Goal: Find contact information: Find contact information

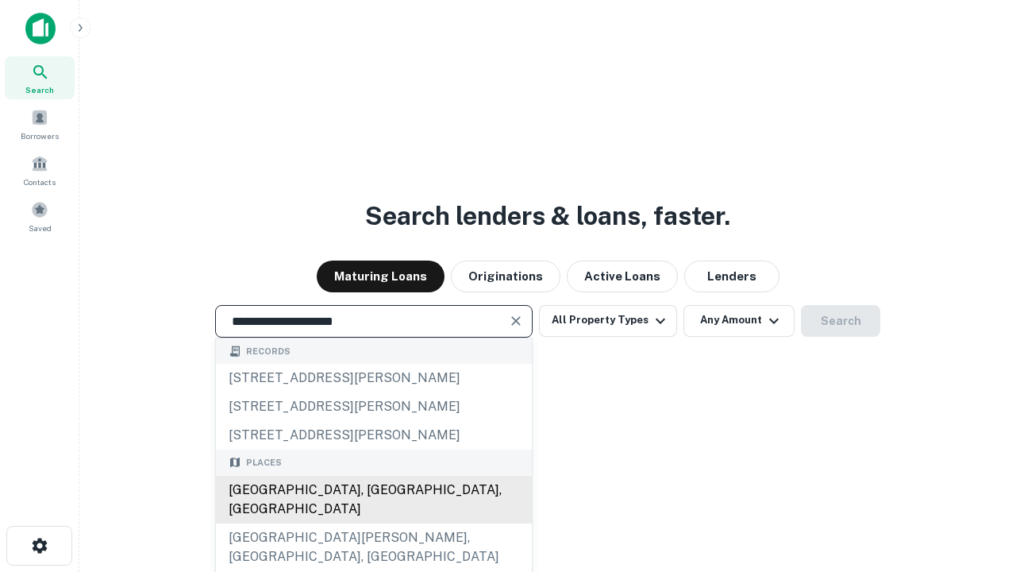
click at [373, 523] on div "Santa Monica, CA, USA" at bounding box center [374, 499] width 316 height 48
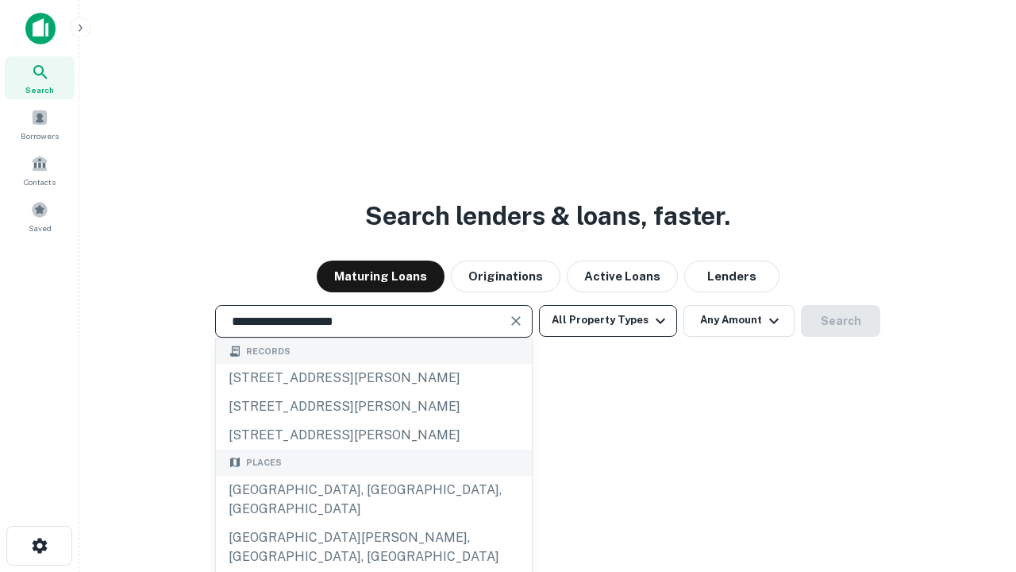
type input "**********"
click at [608, 320] on button "All Property Types" at bounding box center [608, 321] width 138 height 32
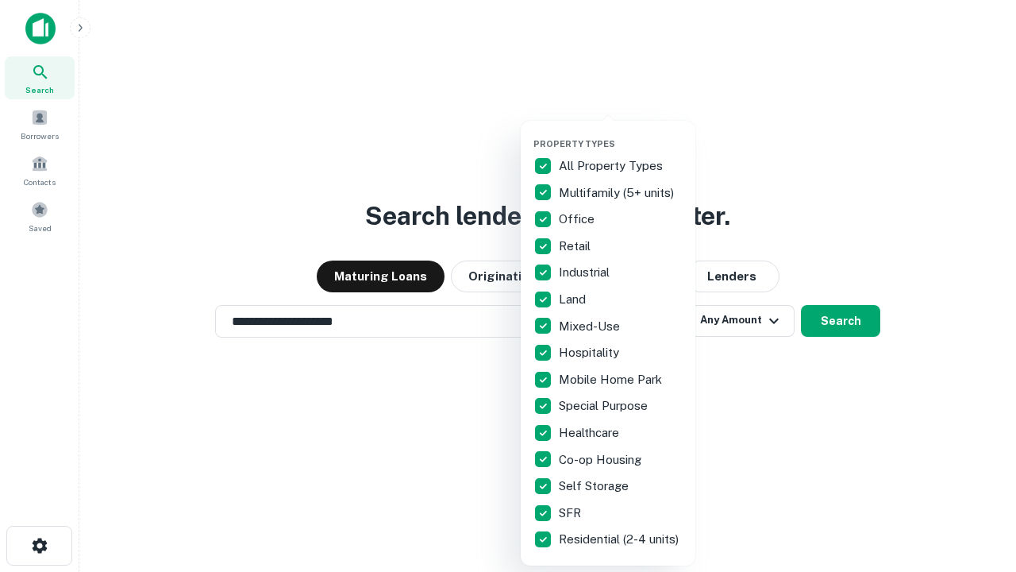
click at [621, 133] on button "button" at bounding box center [620, 133] width 175 height 1
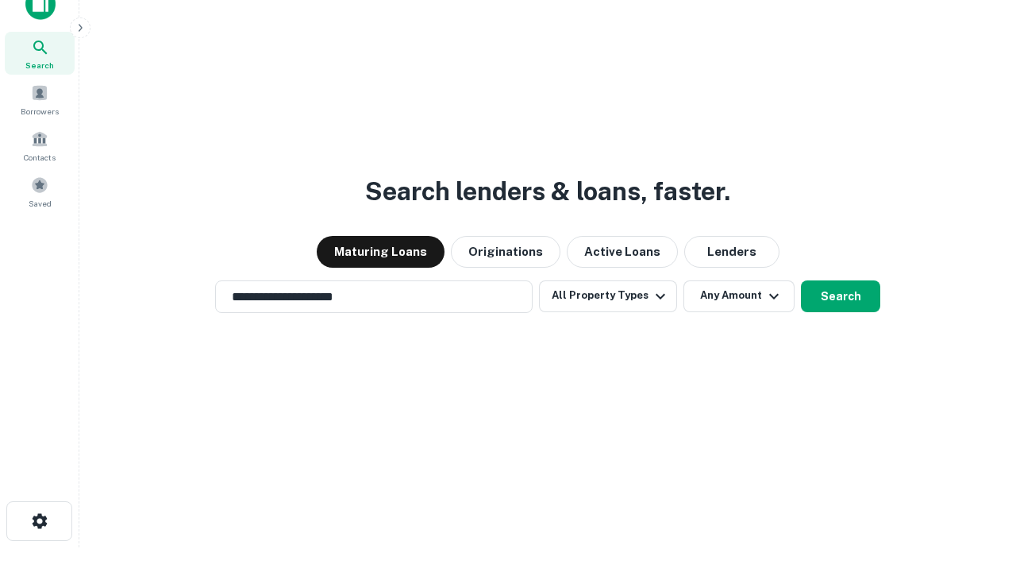
scroll to position [10, 191]
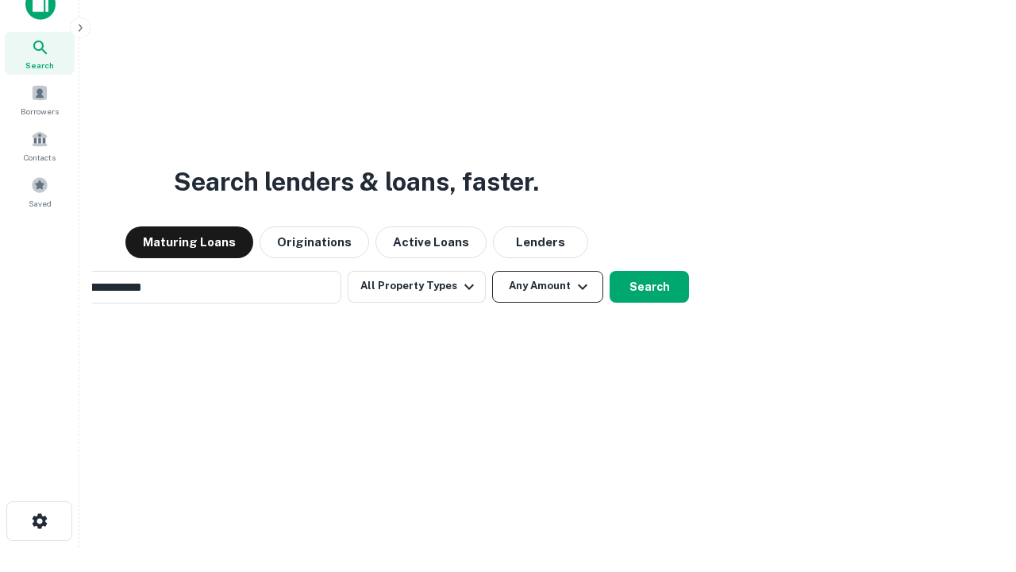
click at [492, 271] on button "Any Amount" at bounding box center [547, 287] width 111 height 32
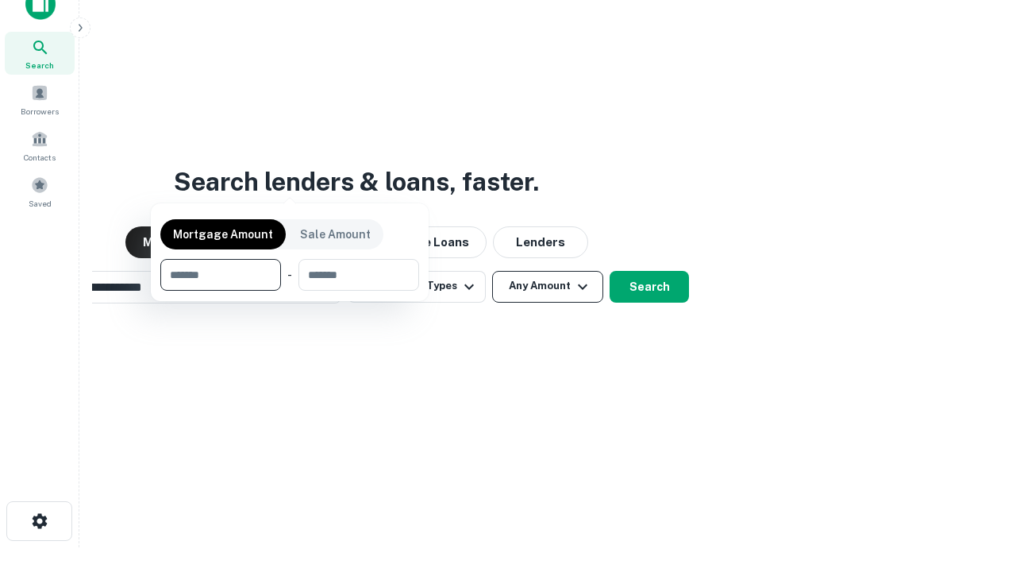
scroll to position [25, 0]
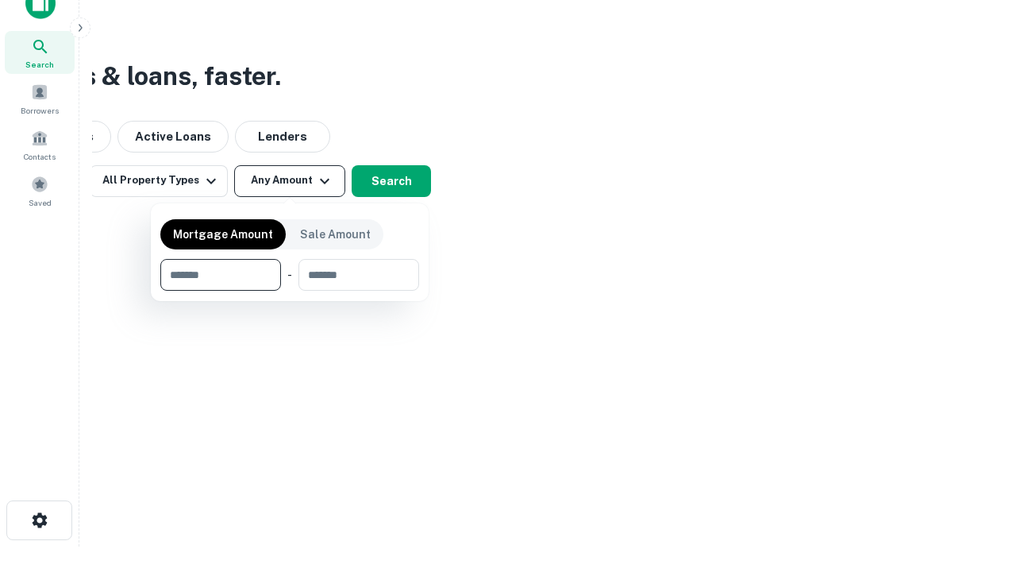
type input "*******"
click at [290, 291] on button "button" at bounding box center [289, 291] width 259 height 1
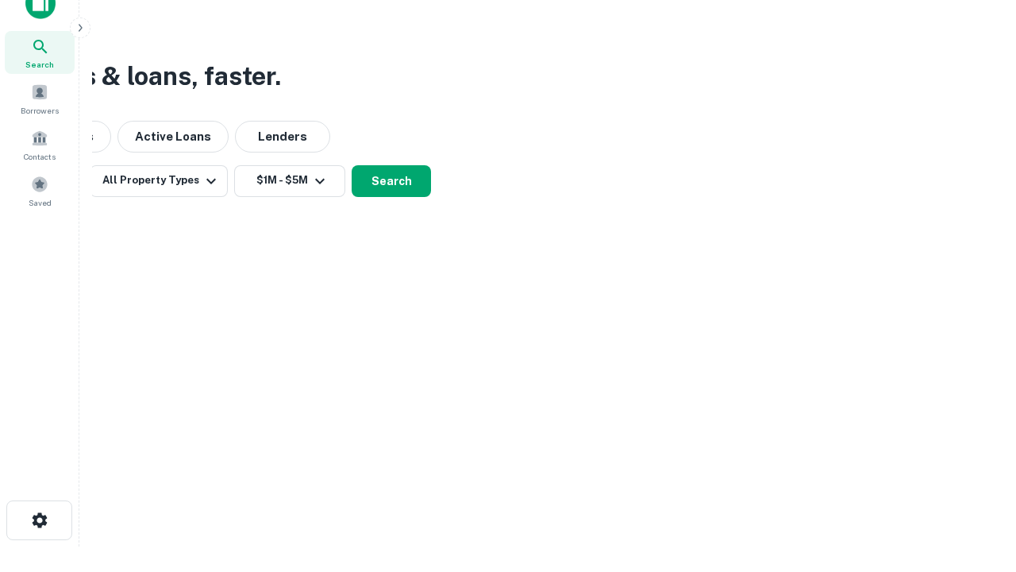
scroll to position [25, 0]
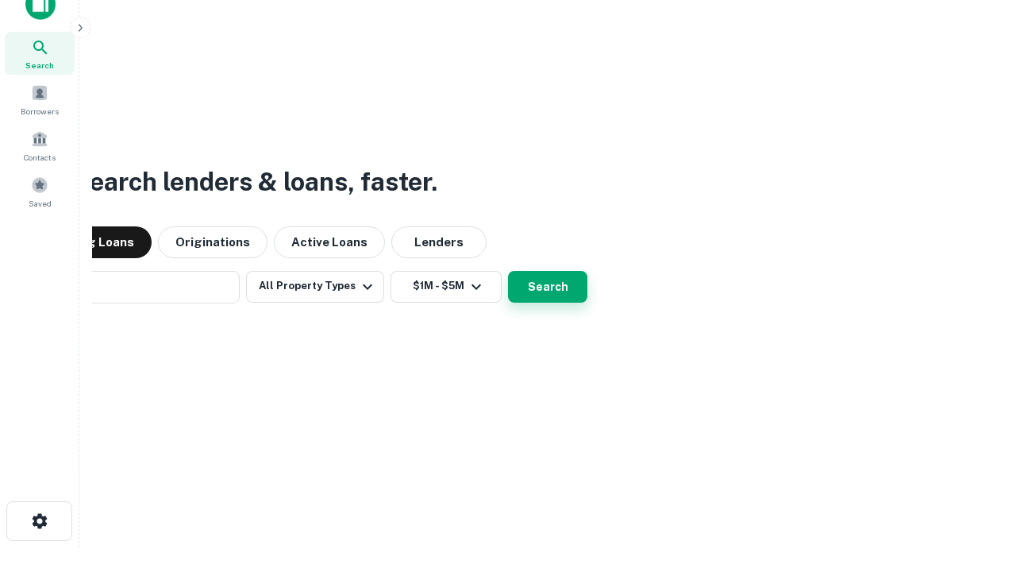
click at [508, 271] on button "Search" at bounding box center [547, 287] width 79 height 32
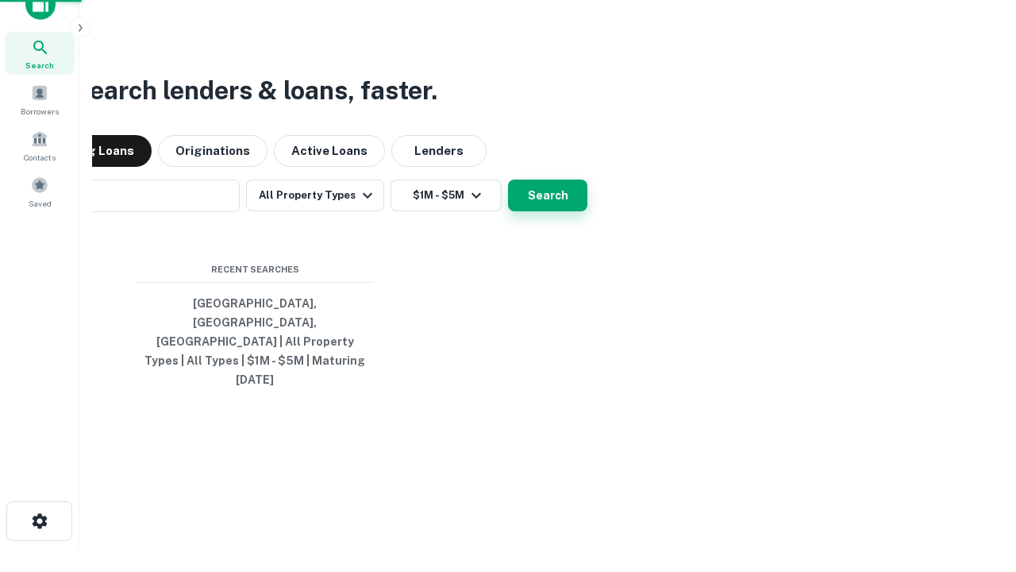
scroll to position [25, 0]
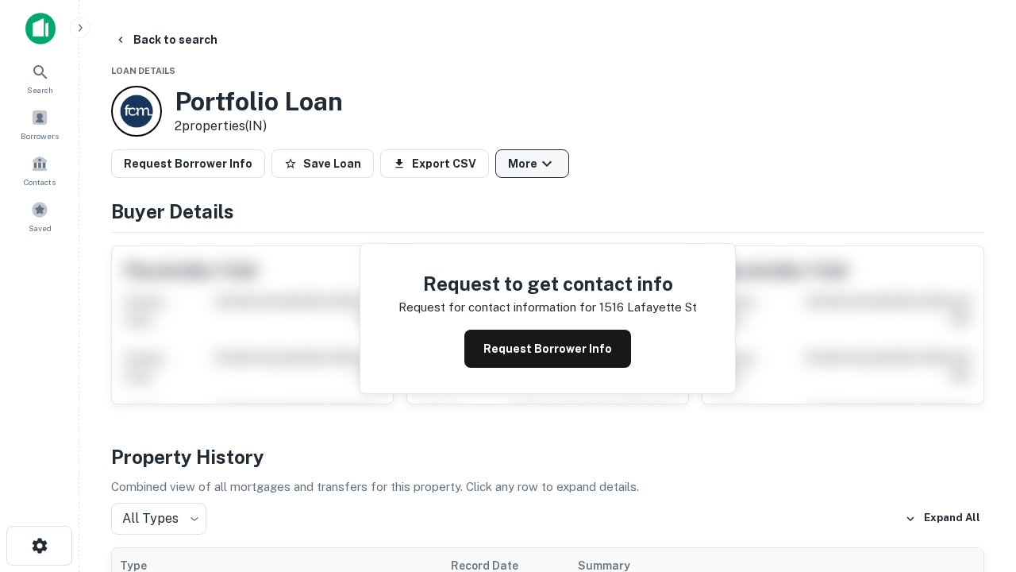
click at [532, 164] on button "More" at bounding box center [532, 163] width 74 height 29
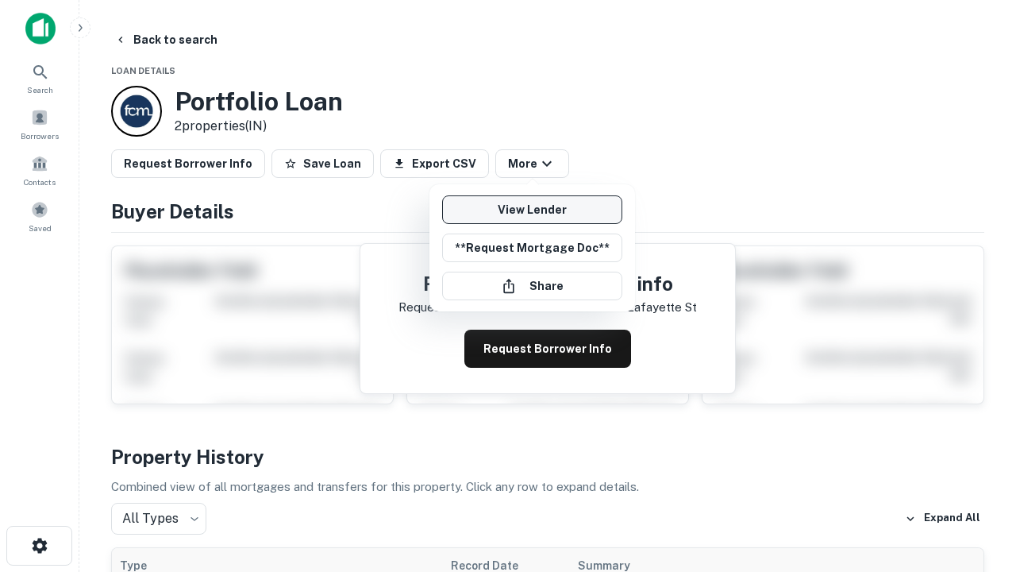
click at [532, 210] on link "View Lender" at bounding box center [532, 209] width 180 height 29
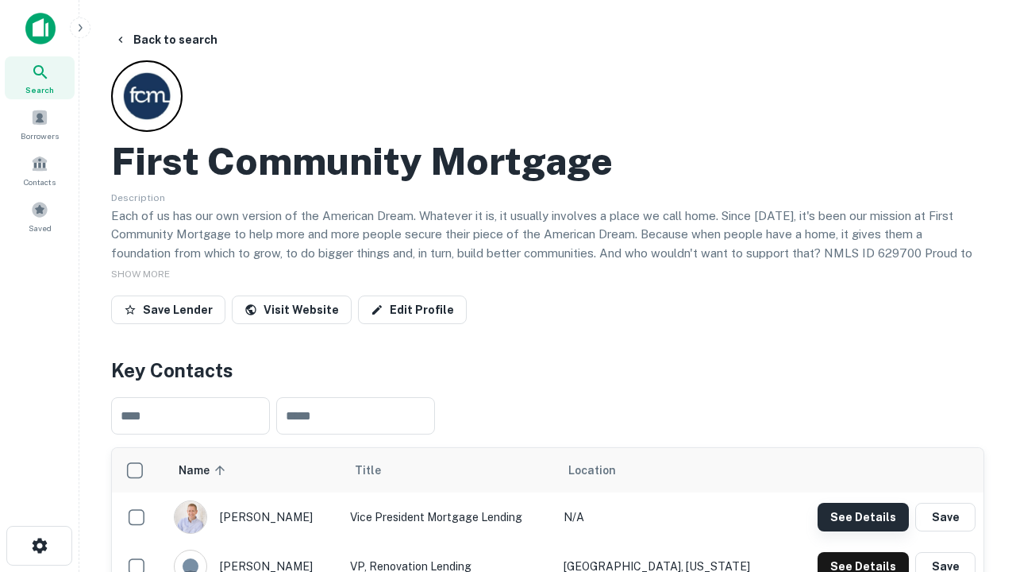
click at [863, 516] on button "See Details" at bounding box center [863, 516] width 91 height 29
click at [39, 545] on icon "button" at bounding box center [39, 545] width 19 height 19
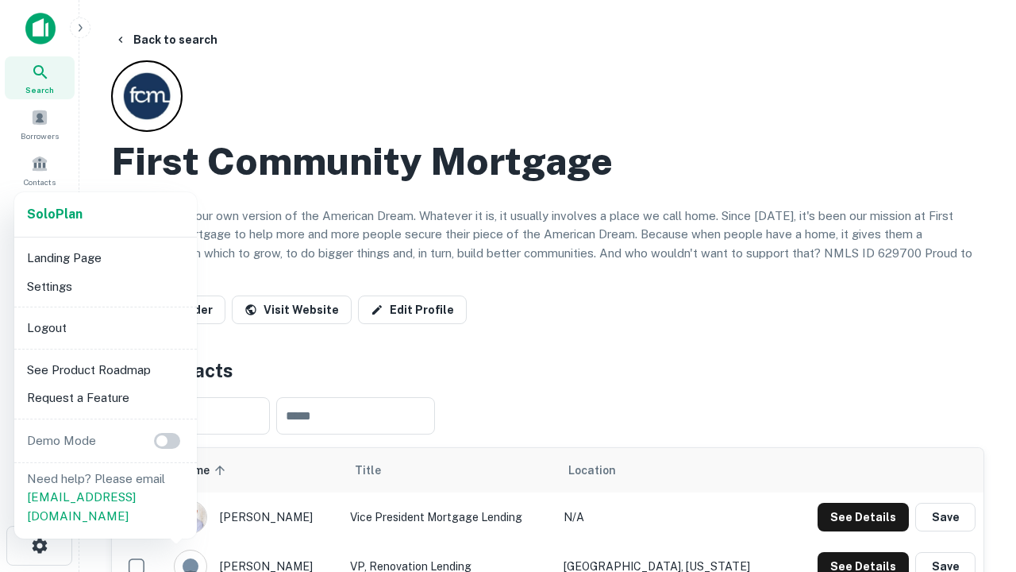
click at [105, 327] on li "Logout" at bounding box center [106, 328] width 170 height 29
